Goal: Download file/media

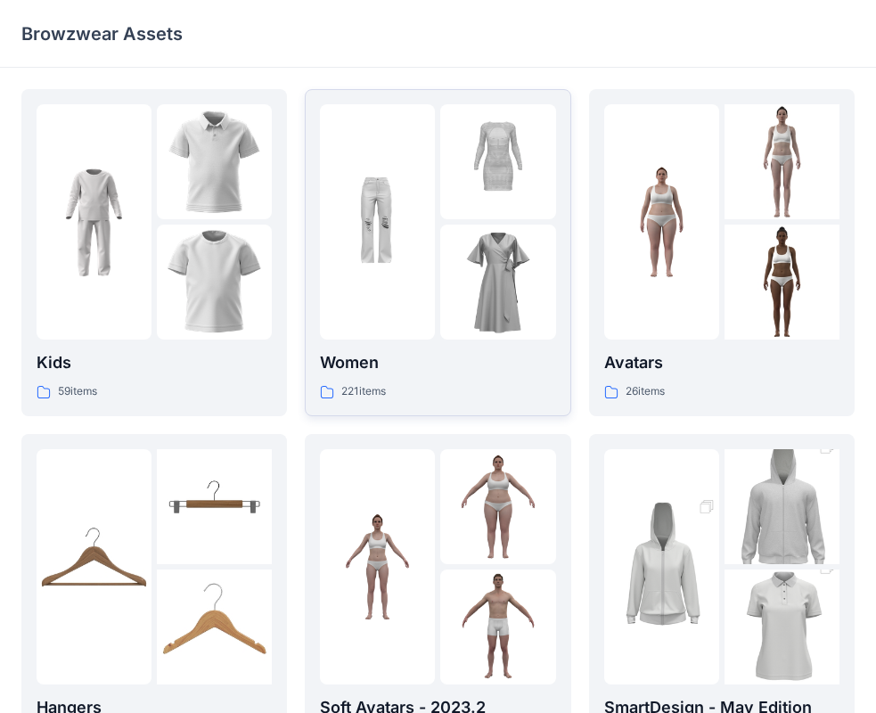
click at [460, 267] on img at bounding box center [497, 282] width 115 height 115
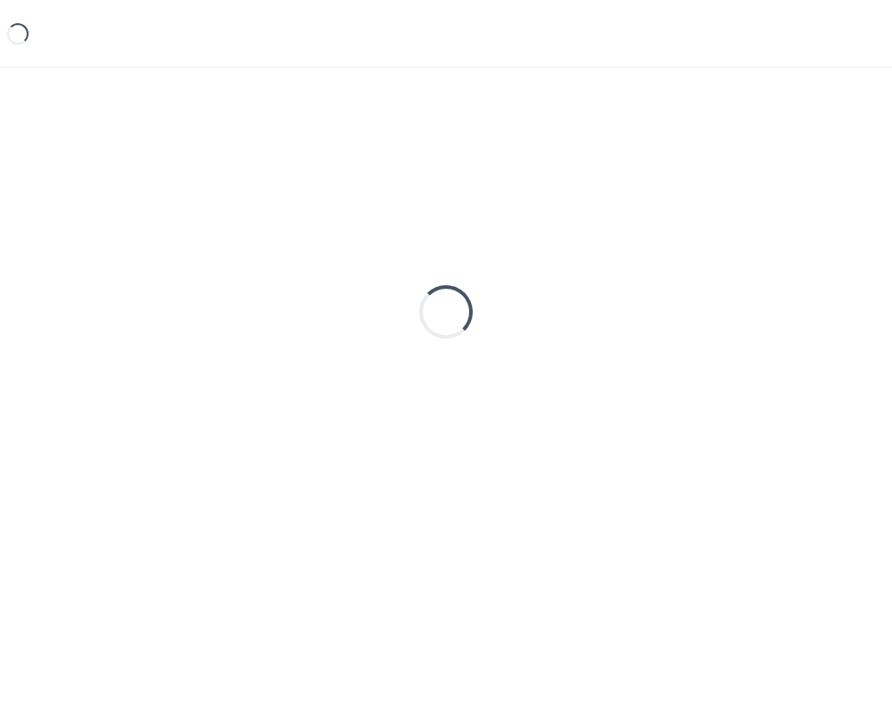
click at [460, 267] on div "Loading..." at bounding box center [445, 312] width 849 height 446
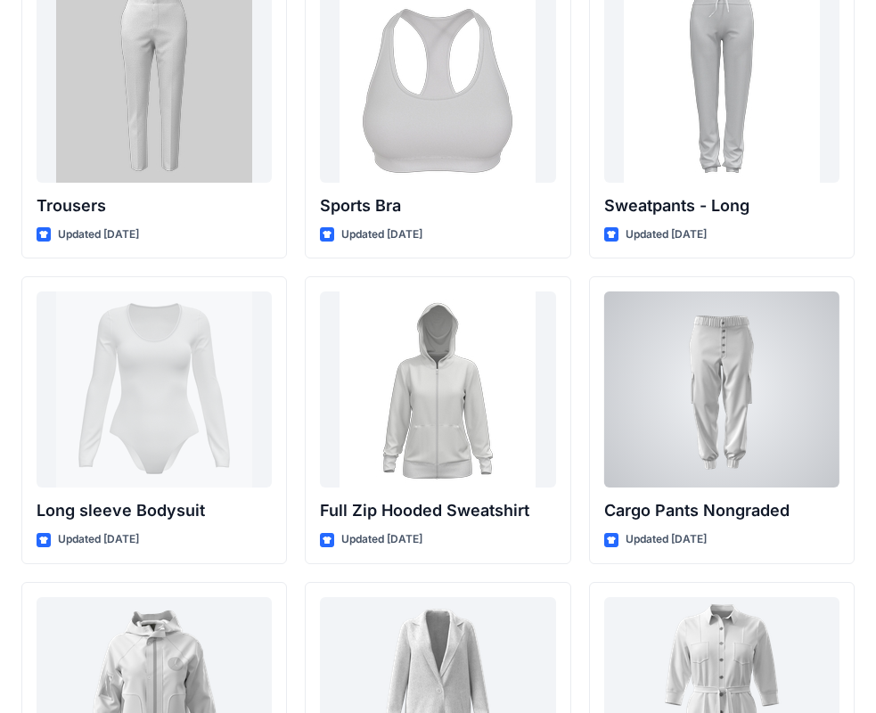
scroll to position [15084, 0]
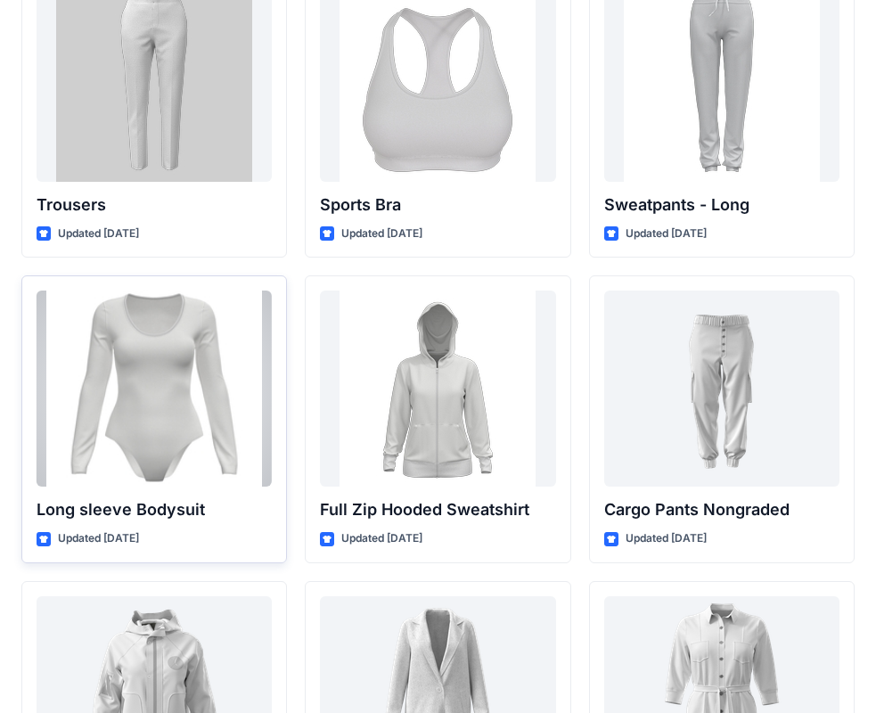
click at [177, 392] on div at bounding box center [154, 389] width 235 height 196
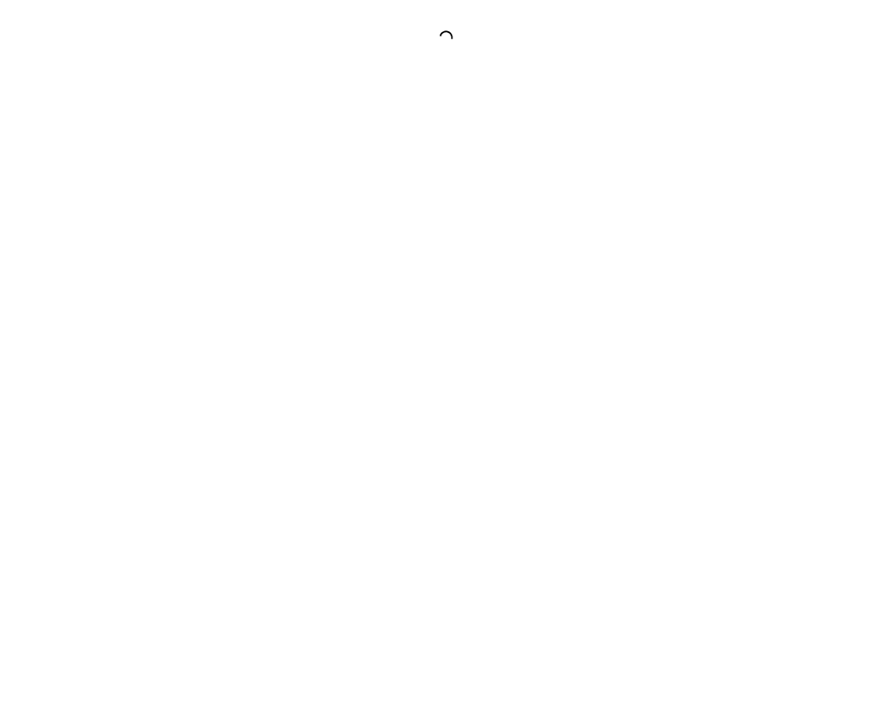
click at [177, 392] on div at bounding box center [446, 356] width 892 height 713
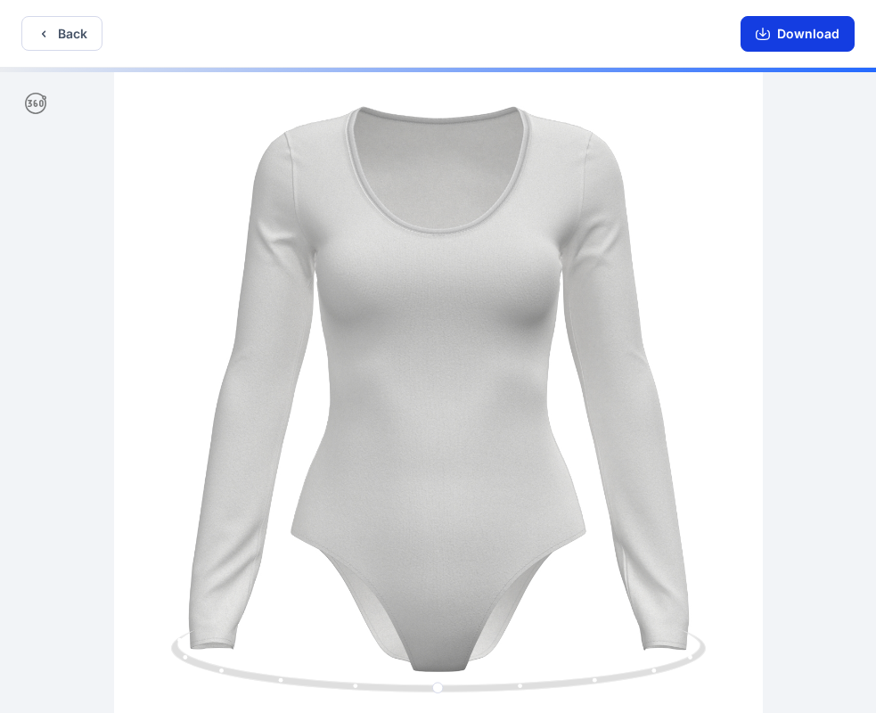
click at [795, 38] on button "Download" at bounding box center [798, 34] width 114 height 36
